Goal: Use online tool/utility: Utilize a website feature to perform a specific function

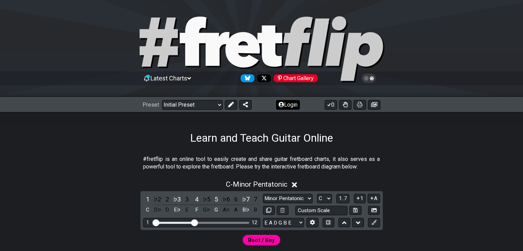
click at [281, 104] on icon at bounding box center [281, 105] width 6 height 6
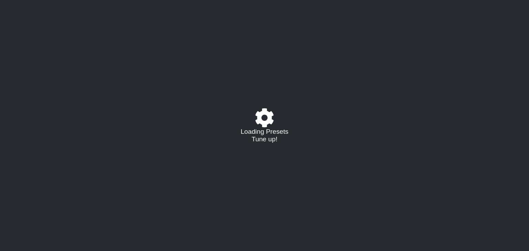
select select "C"
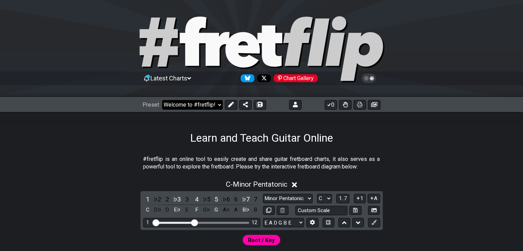
click at [218, 108] on select "Welcome to #fretflip! Initial Preset Custom Preset Minor Pentatonic Major Penta…" at bounding box center [192, 105] width 61 height 10
click at [162, 100] on select "Welcome to #fretflip! Initial Preset Custom Preset DROP A DROP A -7 Minor Penta…" at bounding box center [192, 105] width 61 height 10
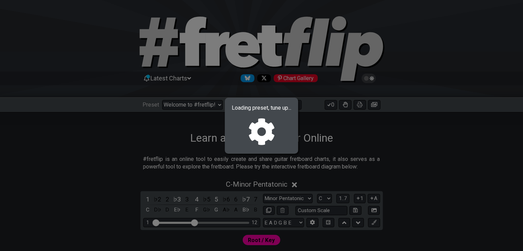
select select "/02SEV89W"
select select "B"
select select "Phrygian"
select select "A E A D F# B"
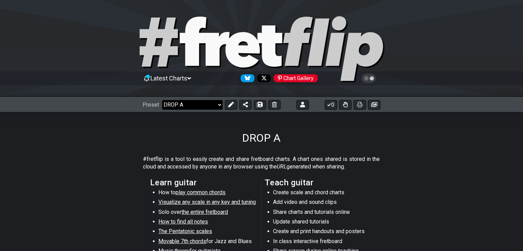
drag, startPoint x: 196, startPoint y: 105, endPoint x: 198, endPoint y: 108, distance: 3.7
click at [196, 105] on select "Welcome to #fretflip! Initial Preset Custom Preset DROP A DROP A -7 Minor Penta…" at bounding box center [192, 105] width 61 height 10
click at [162, 100] on select "Welcome to #fretflip! Initial Preset Custom Preset DROP A DROP A -7 Minor Penta…" at bounding box center [192, 105] width 61 height 10
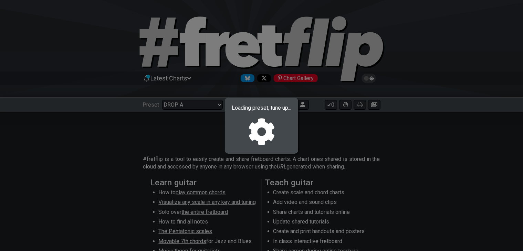
select select "/022K5VR8F"
select select "C"
select select "Minor Pentatonic"
select select "A E A D G B"
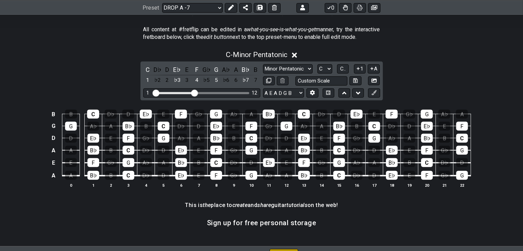
scroll to position [275, 0]
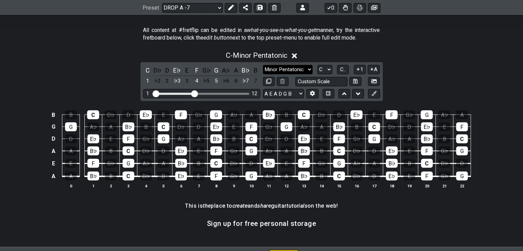
click at [268, 72] on select "Minor Pentatonic Click to edit Minor Pentatonic Major Pentatonic Minor Blues Ma…" at bounding box center [288, 69] width 50 height 9
click at [86, 92] on div "C - Minor Pentatonic C D♭ D E♭ E F G♭ G A♭ A B♭ B 1 ♭2 2 ♭3 3 4 ♭5 5 ♭6 6 ♭7 7 …" at bounding box center [261, 122] width 523 height 151
click at [320, 67] on select "A♭ A A♯ B♭ B C C♯ D♭ D D♯ E♭ E F F♯ G♭ G G♯" at bounding box center [324, 69] width 15 height 9
select select "G"
click at [317, 65] on select "A♭ A A♯ B♭ B C C♯ D♭ D D♯ E♭ E F F♯ G♭ G G♯" at bounding box center [324, 69] width 15 height 9
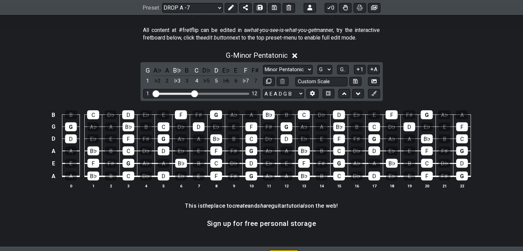
click at [285, 75] on div "Minor Pentatonic Click to edit Minor Pentatonic Major Pentatonic Minor Blues Ma…" at bounding box center [321, 75] width 117 height 21
click at [286, 74] on div "Minor Pentatonic Click to edit Minor Pentatonic Major Pentatonic Minor Blues Ma…" at bounding box center [321, 75] width 117 height 21
click at [288, 72] on select "Minor Pentatonic Click to edit Minor Pentatonic Major Pentatonic Minor Blues Ma…" at bounding box center [288, 69] width 50 height 9
click at [263, 65] on select "Minor Pentatonic Click to edit Minor Pentatonic Major Pentatonic Minor Blues Ma…" at bounding box center [288, 69] width 50 height 9
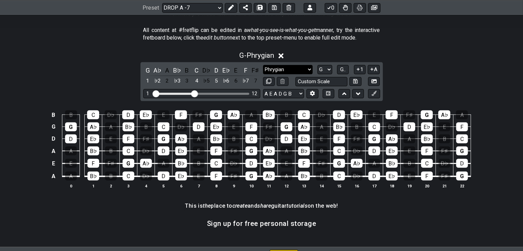
click at [301, 68] on select "Minor Pentatonic Click to edit Minor Pentatonic Major Pentatonic Minor Blues Ma…" at bounding box center [288, 69] width 50 height 9
click at [263, 65] on select "Minor Pentatonic Click to edit Minor Pentatonic Major Pentatonic Minor Blues Ma…" at bounding box center [288, 69] width 50 height 9
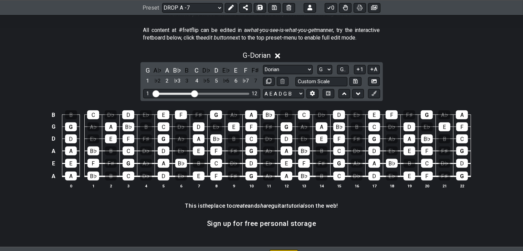
click at [290, 75] on div "Minor Pentatonic Click to edit Minor Pentatonic Major Pentatonic Minor Blues Ma…" at bounding box center [321, 75] width 117 height 21
click at [289, 71] on select "Minor Pentatonic Click to edit Minor Pentatonic Major Pentatonic Minor Blues Ma…" at bounding box center [288, 69] width 50 height 9
click at [263, 65] on select "Minor Pentatonic Click to edit Minor Pentatonic Major Pentatonic Minor Blues Ma…" at bounding box center [288, 69] width 50 height 9
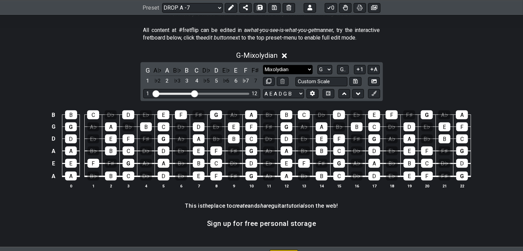
click at [290, 73] on select "Minor Pentatonic Click to edit Minor Pentatonic Major Pentatonic Minor Blues Ma…" at bounding box center [288, 69] width 50 height 9
click at [263, 65] on select "Minor Pentatonic Click to edit Minor Pentatonic Major Pentatonic Minor Blues Ma…" at bounding box center [288, 69] width 50 height 9
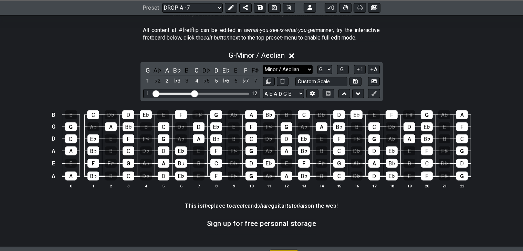
click at [299, 72] on select "Minor Pentatonic Click to edit Minor Pentatonic Major Pentatonic Minor Blues Ma…" at bounding box center [288, 69] width 50 height 9
click at [263, 65] on select "Minor Pentatonic Click to edit Minor Pentatonic Major Pentatonic Minor Blues Ma…" at bounding box center [288, 69] width 50 height 9
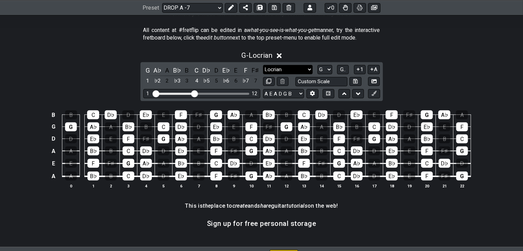
click at [285, 70] on select "Minor Pentatonic Click to edit Minor Pentatonic Major Pentatonic Minor Blues Ma…" at bounding box center [288, 69] width 50 height 9
click at [263, 65] on select "Minor Pentatonic Click to edit Minor Pentatonic Major Pentatonic Minor Blues Ma…" at bounding box center [288, 69] width 50 height 9
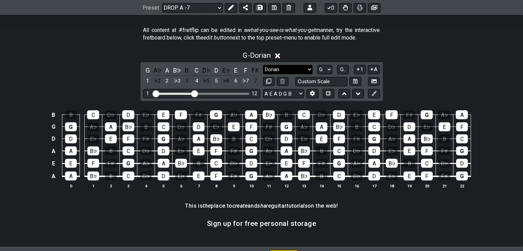
click at [299, 70] on select "Minor Pentatonic Click to edit Minor Pentatonic Major Pentatonic Minor Blues Ma…" at bounding box center [288, 69] width 50 height 9
click at [263, 65] on select "Minor Pentatonic Click to edit Minor Pentatonic Major Pentatonic Minor Blues Ma…" at bounding box center [288, 69] width 50 height 9
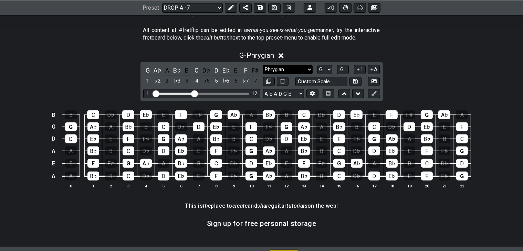
click at [290, 68] on select "Minor Pentatonic Click to edit Minor Pentatonic Major Pentatonic Minor Blues Ma…" at bounding box center [288, 69] width 50 height 9
click at [263, 65] on select "Minor Pentatonic Click to edit Minor Pentatonic Major Pentatonic Minor Blues Ma…" at bounding box center [288, 69] width 50 height 9
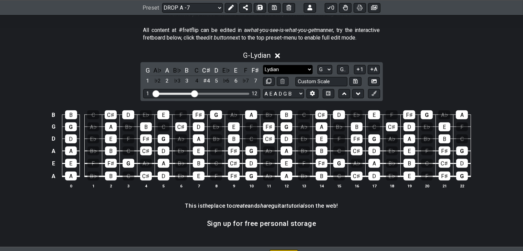
click at [296, 69] on select "Minor Pentatonic Click to edit Minor Pentatonic Major Pentatonic Minor Blues Ma…" at bounding box center [288, 69] width 50 height 9
click at [263, 65] on select "Minor Pentatonic Click to edit Minor Pentatonic Major Pentatonic Minor Blues Ma…" at bounding box center [288, 69] width 50 height 9
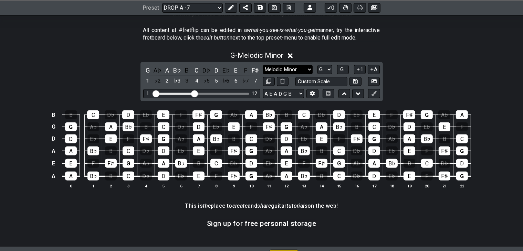
click at [293, 71] on select "Minor Pentatonic Click to edit Minor Pentatonic Major Pentatonic Minor Blues Ma…" at bounding box center [288, 69] width 50 height 9
click at [263, 65] on select "Minor Pentatonic Click to edit Minor Pentatonic Major Pentatonic Minor Blues Ma…" at bounding box center [288, 69] width 50 height 9
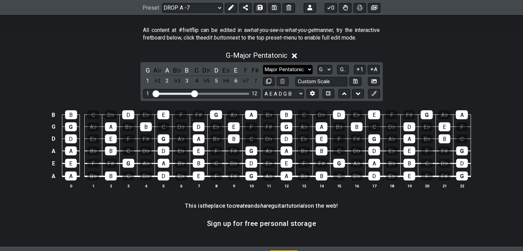
click at [291, 69] on select "Minor Pentatonic Click to edit Minor Pentatonic Major Pentatonic Minor Blues Ma…" at bounding box center [288, 69] width 50 height 9
click at [263, 65] on select "Minor Pentatonic Click to edit Minor Pentatonic Major Pentatonic Minor Blues Ma…" at bounding box center [288, 69] width 50 height 9
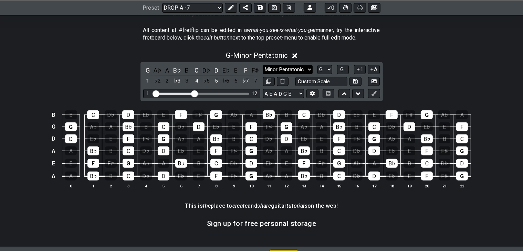
click at [290, 70] on select "Minor Pentatonic Click to edit Minor Pentatonic Major Pentatonic Minor Blues Ma…" at bounding box center [288, 69] width 50 height 9
click at [263, 65] on select "Minor Pentatonic Click to edit Minor Pentatonic Major Pentatonic Minor Blues Ma…" at bounding box center [288, 69] width 50 height 9
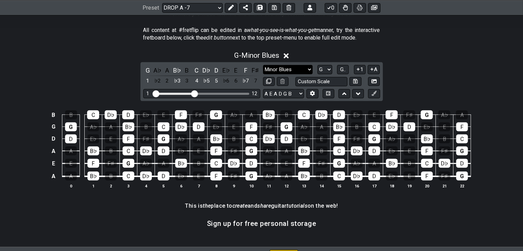
click at [295, 70] on select "Minor Pentatonic Click to edit Minor Pentatonic Major Pentatonic Minor Blues Ma…" at bounding box center [288, 69] width 50 height 9
select select "Mixolydian"
click at [263, 65] on select "Minor Pentatonic Click to edit Minor Pentatonic Major Pentatonic Minor Blues Ma…" at bounding box center [288, 69] width 50 height 9
